Goal: Task Accomplishment & Management: Complete application form

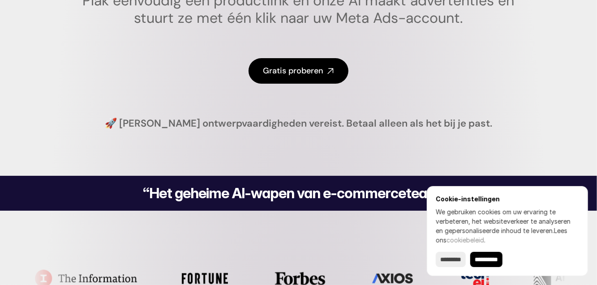
scroll to position [228, 0]
click at [452, 64] on div "Gratis proberen" at bounding box center [299, 71] width 448 height 60
click at [316, 66] on font "Gratis proberen" at bounding box center [293, 70] width 60 height 11
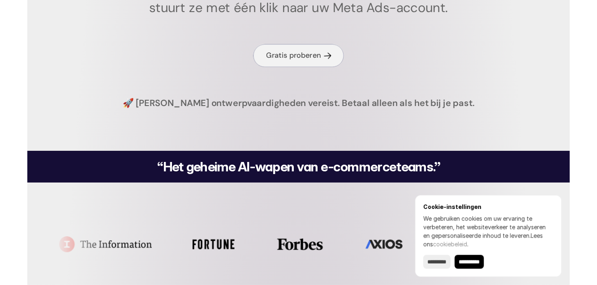
scroll to position [257, 0]
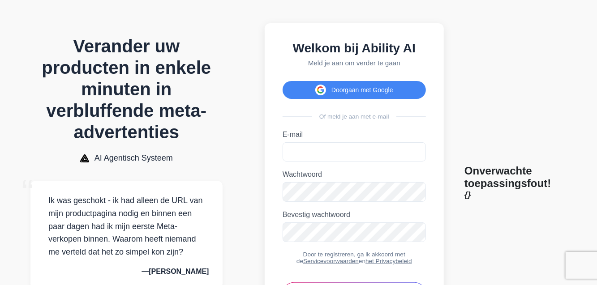
click at [303, 133] on font "E-mail" at bounding box center [293, 135] width 20 height 8
click at [306, 142] on input "E-mail" at bounding box center [354, 151] width 143 height 19
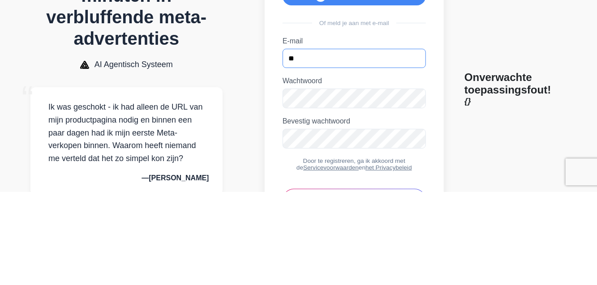
type input "*"
click at [595, 124] on body "Verander uw producten in enkele minuten in verbluffende meta-advertenties AI Ag…" at bounding box center [298, 182] width 597 height 364
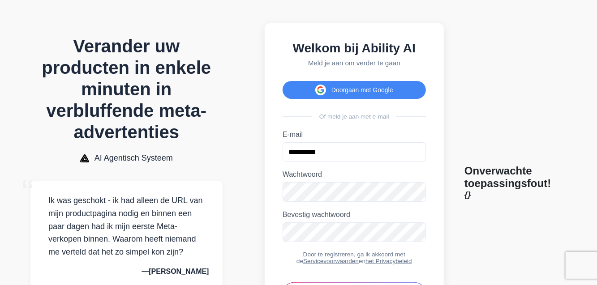
click at [595, 26] on body "Verander uw producten in enkele minuten in verbluffende meta-advertenties AI Ag…" at bounding box center [298, 182] width 597 height 364
click at [346, 156] on input "**********" at bounding box center [354, 151] width 143 height 19
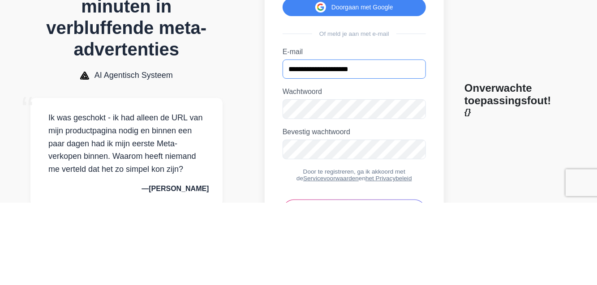
type input "**********"
click at [345, 179] on label "Wachtwoord" at bounding box center [354, 175] width 143 height 8
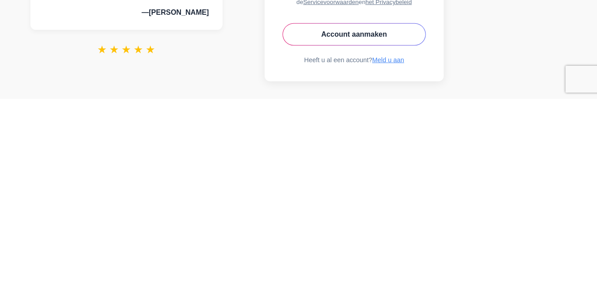
scroll to position [75, 0]
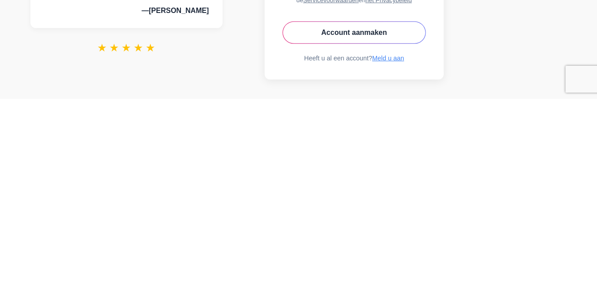
click at [380, 219] on font "Account aanmaken" at bounding box center [354, 219] width 66 height 8
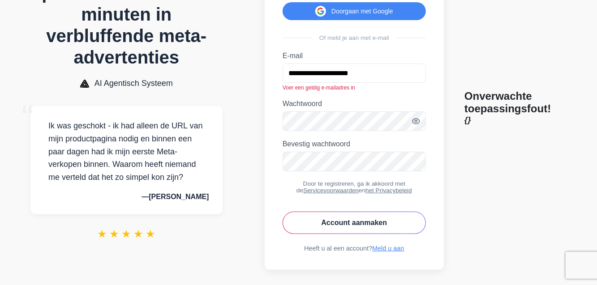
click at [379, 224] on font "Account aanmaken" at bounding box center [354, 223] width 66 height 8
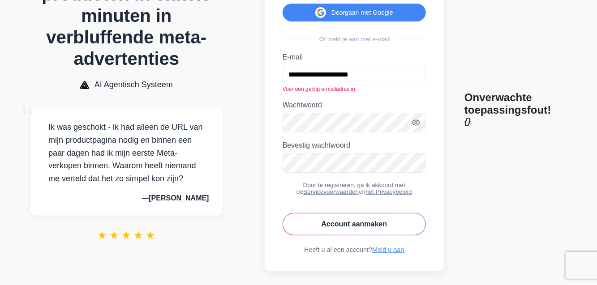
scroll to position [62, 0]
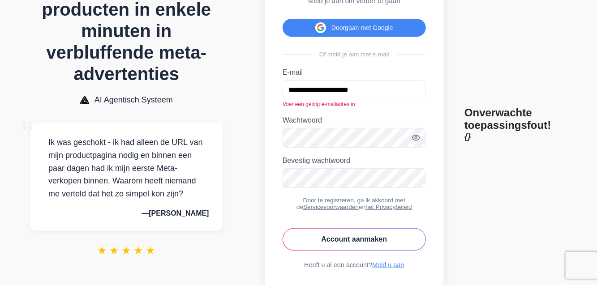
click at [400, 269] on font "Meld u aan" at bounding box center [388, 265] width 32 height 7
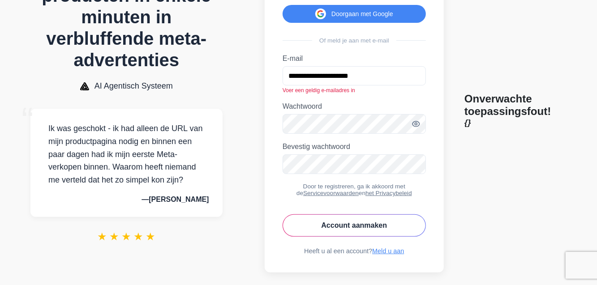
scroll to position [86, 0]
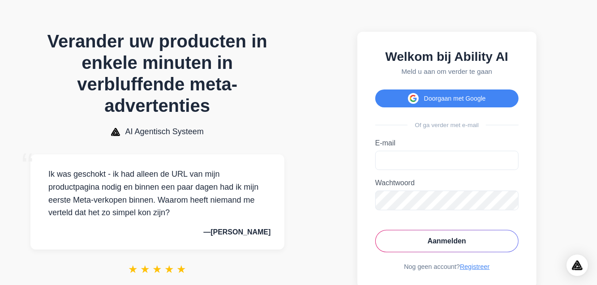
click at [409, 139] on label "E-mail" at bounding box center [446, 143] width 143 height 8
click at [409, 151] on input "E-mail" at bounding box center [446, 160] width 143 height 19
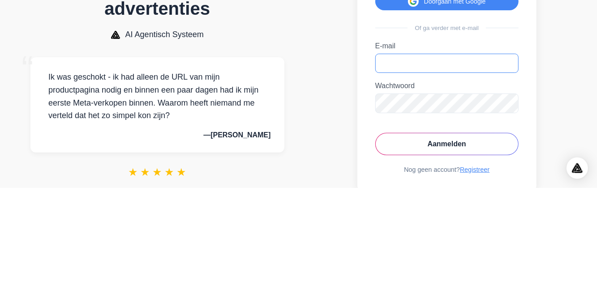
type input "*"
type input "**********"
click at [428, 179] on label "Wachtwoord" at bounding box center [446, 183] width 143 height 8
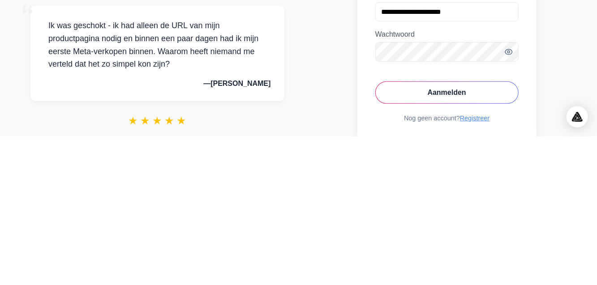
click at [455, 237] on font "Aanmelden" at bounding box center [447, 241] width 39 height 8
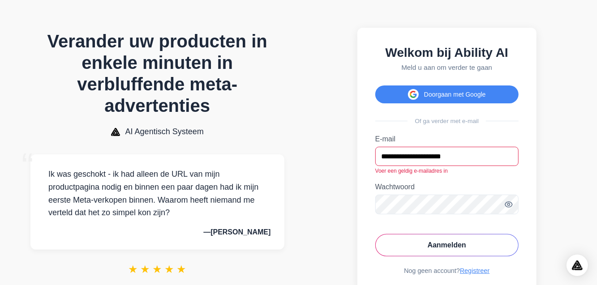
click at [458, 234] on button "Aanmelden" at bounding box center [446, 245] width 143 height 22
click at [452, 241] on font "Aanmelden" at bounding box center [447, 245] width 39 height 8
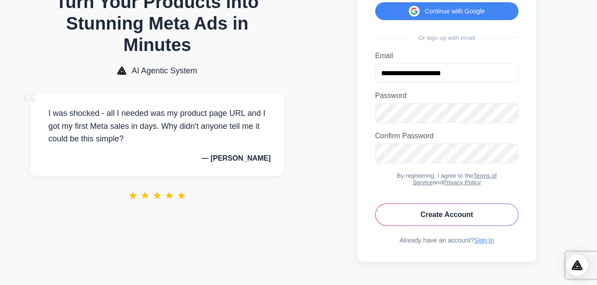
scroll to position [66, 0]
